Goal: Check status

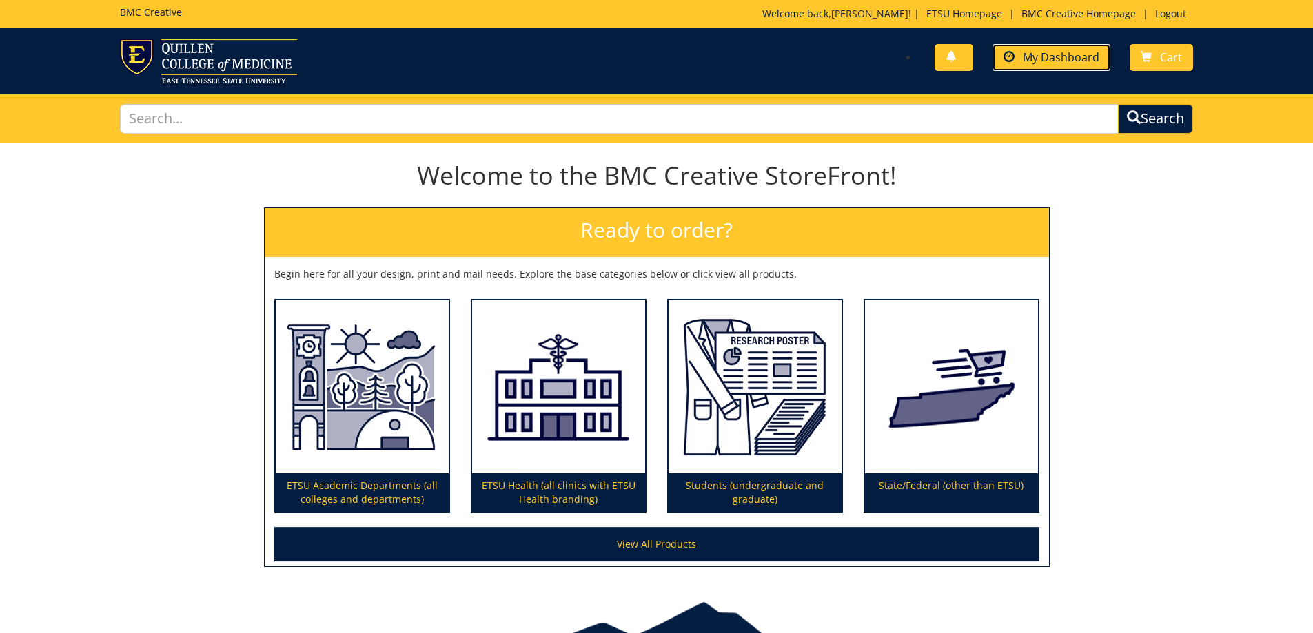
click at [1075, 53] on span "My Dashboard" at bounding box center [1061, 57] width 77 height 15
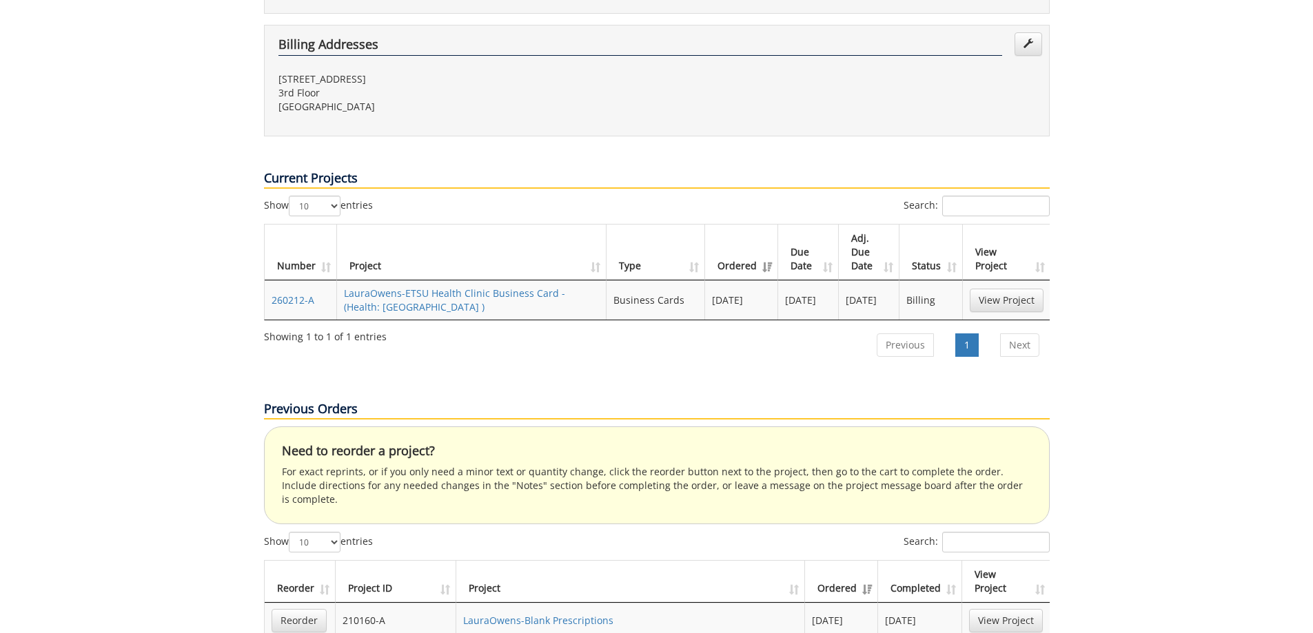
scroll to position [414, 0]
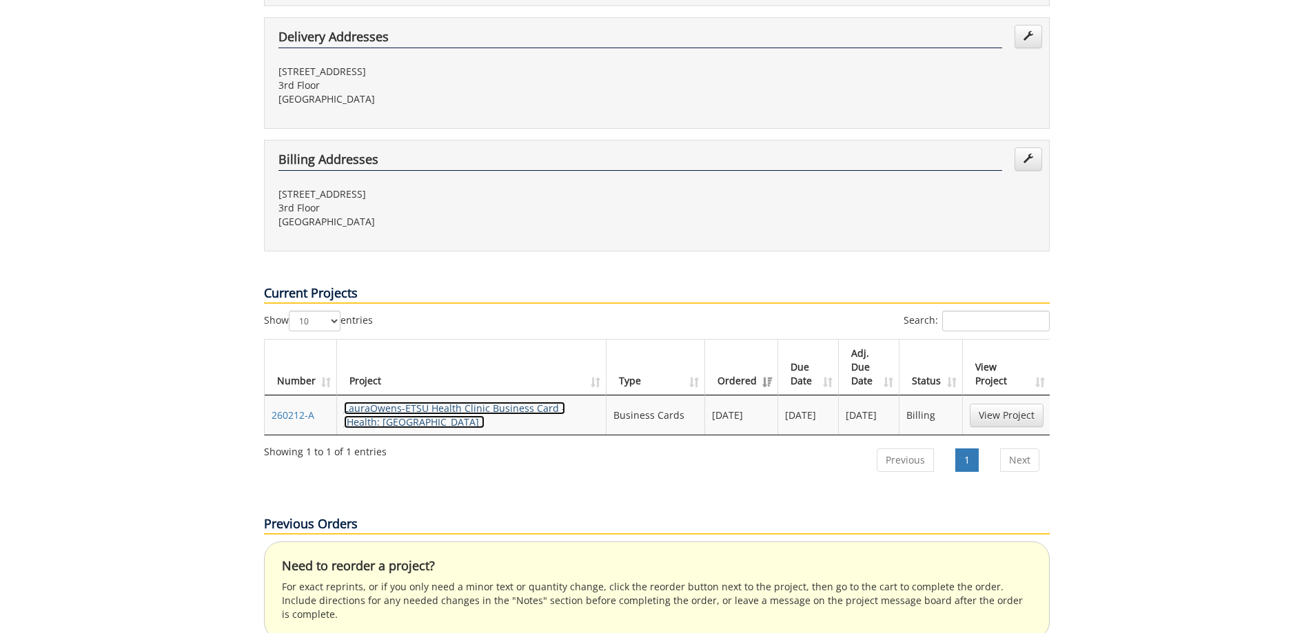
click at [367, 402] on link "LauraOwens-ETSU Health Clinic Business Card - (Health: West BC )" at bounding box center [454, 415] width 221 height 27
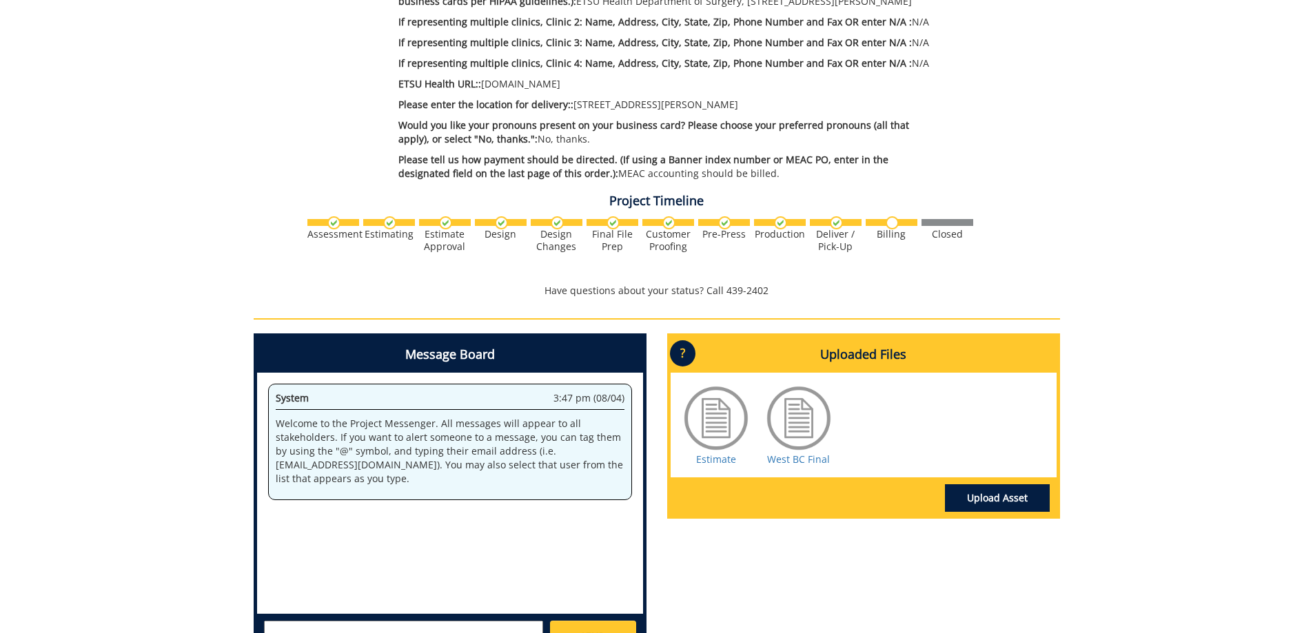
scroll to position [551, 0]
